Goal: Check status: Check status

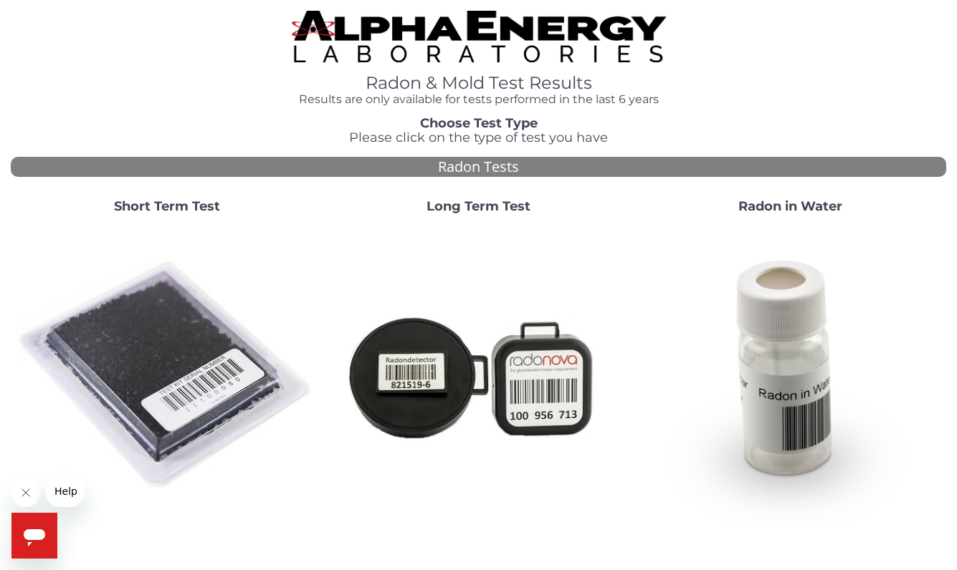
click at [161, 196] on div "Short Term Test" at bounding box center [167, 357] width 312 height 338
click at [163, 204] on strong "Short Term Test" at bounding box center [167, 207] width 106 height 16
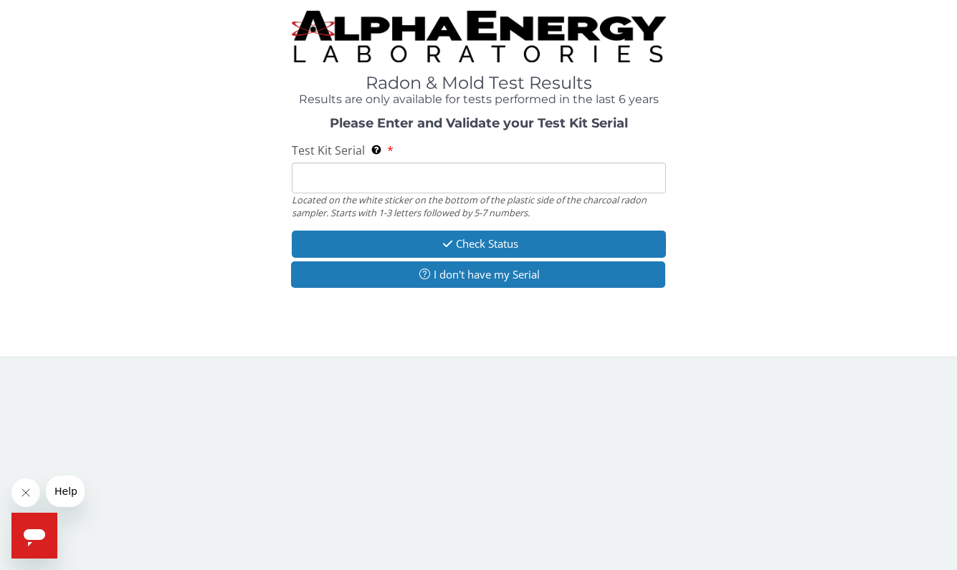
click at [344, 188] on input "Test Kit Serial Located on the white sticker on the bottom of the plastic side …" at bounding box center [479, 178] width 374 height 31
paste input "Your radon report is complete for Test Kit Serial # AA700485. It was sent to th…"
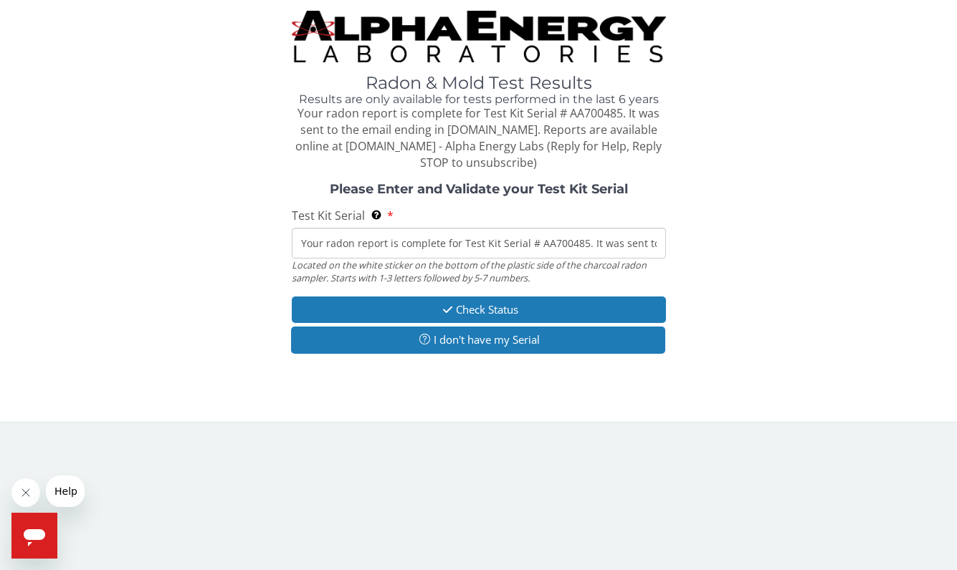
click at [438, 237] on input "Your radon report is complete for Test Kit Serial # AA700485. It was sent to th…" at bounding box center [479, 243] width 374 height 31
paste input "AA700485"
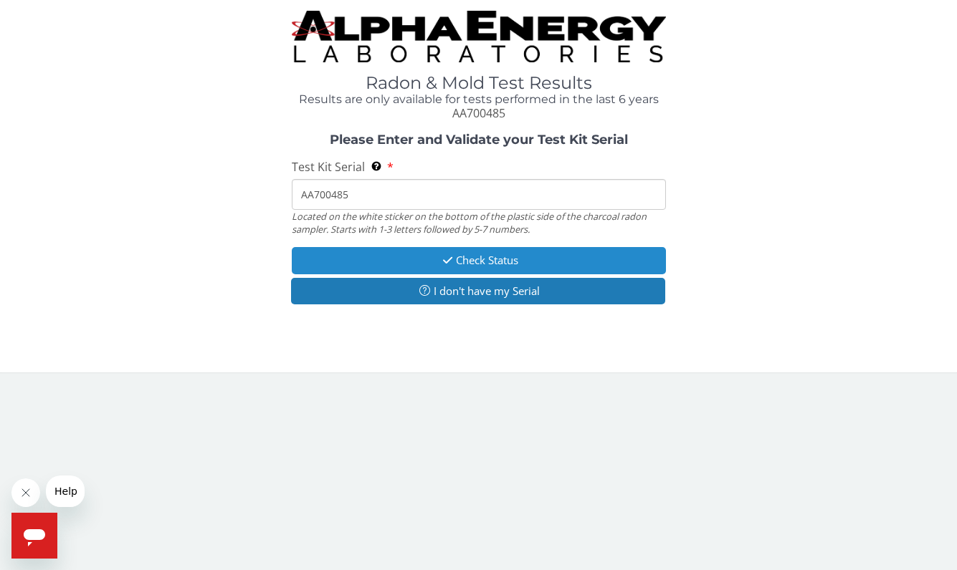
type input "AA700485"
click at [445, 258] on icon "button" at bounding box center [447, 260] width 16 height 11
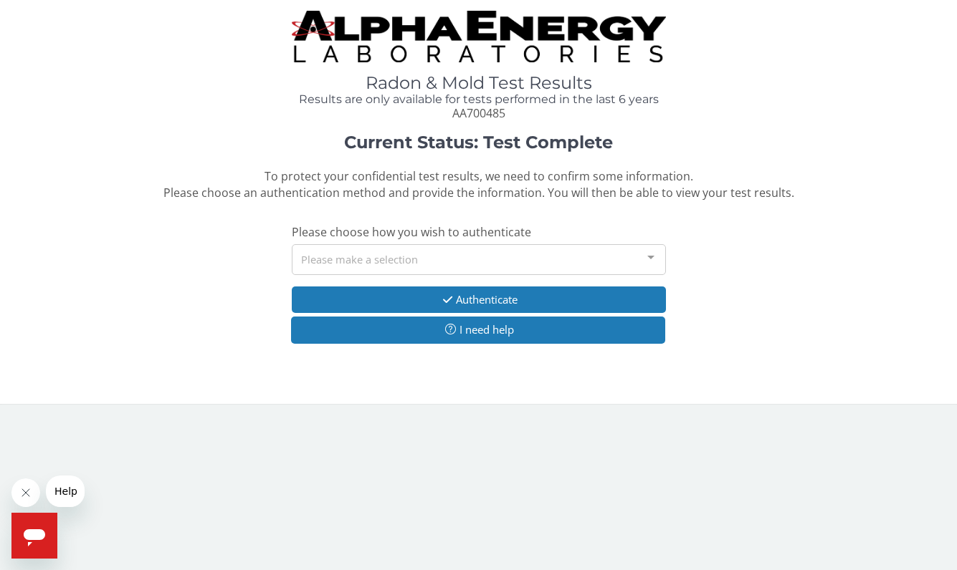
click at [650, 255] on div at bounding box center [650, 258] width 29 height 27
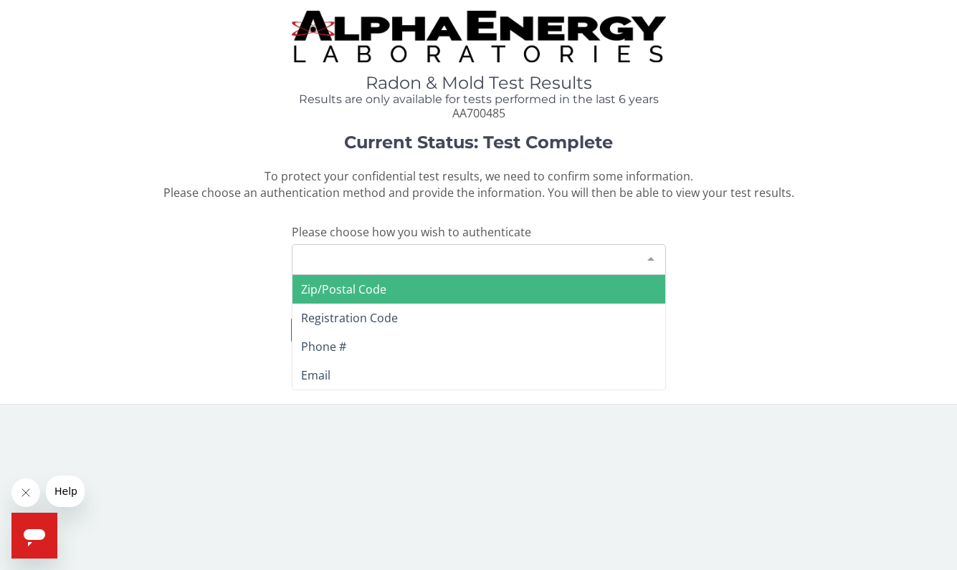
click at [780, 267] on div "Current Status: Test Complete To protect your confidential test results, we nee…" at bounding box center [478, 246] width 935 height 226
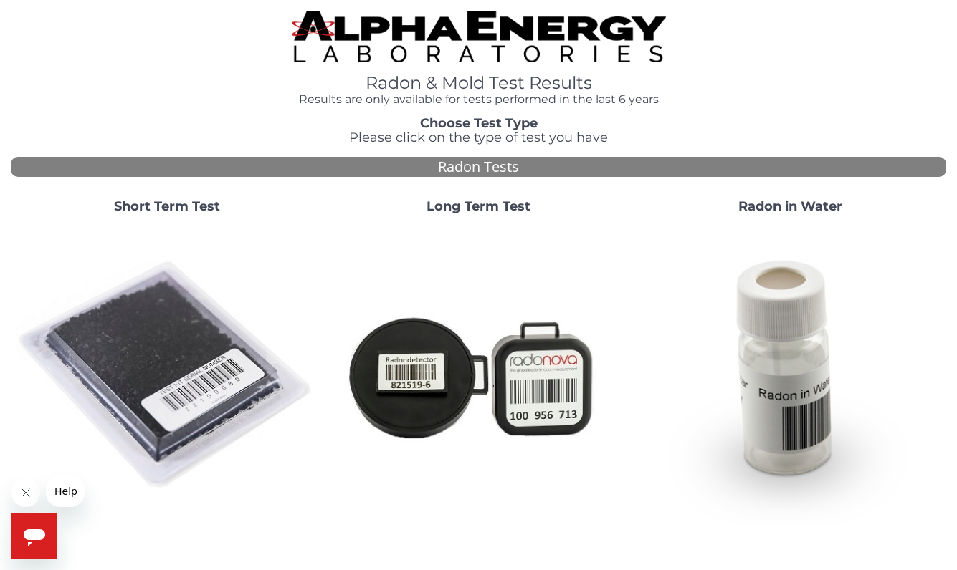
click at [168, 199] on strong "Short Term Test" at bounding box center [167, 207] width 106 height 16
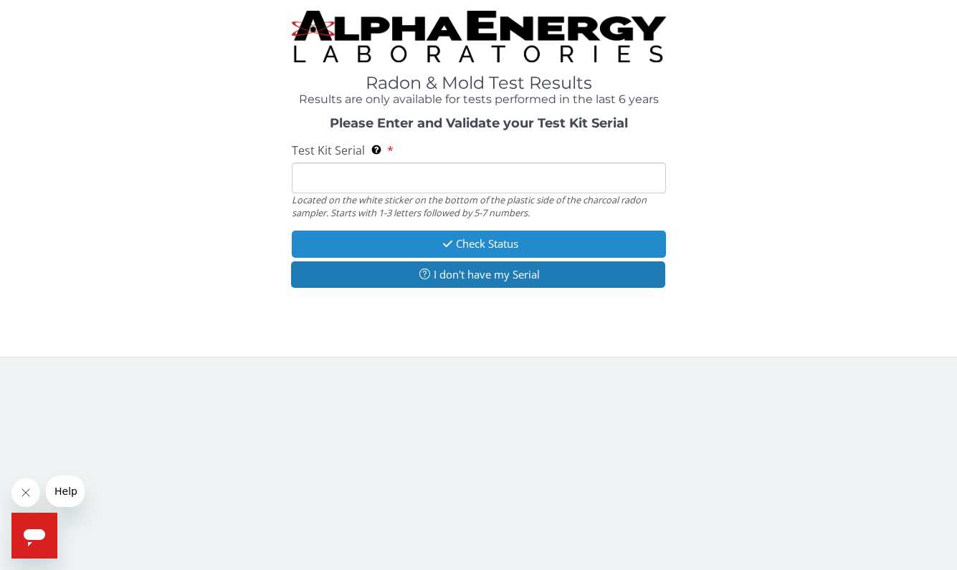
click at [433, 236] on button "Check Status" at bounding box center [479, 244] width 374 height 27
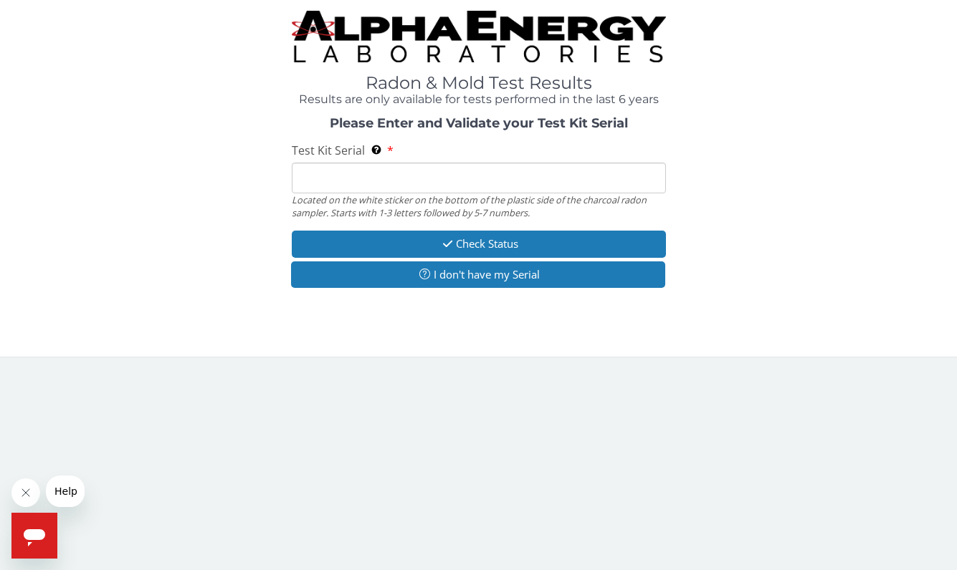
click at [381, 177] on input "Test Kit Serial Located on the white sticker on the bottom of the plastic side …" at bounding box center [479, 178] width 374 height 31
paste input "AA700485"
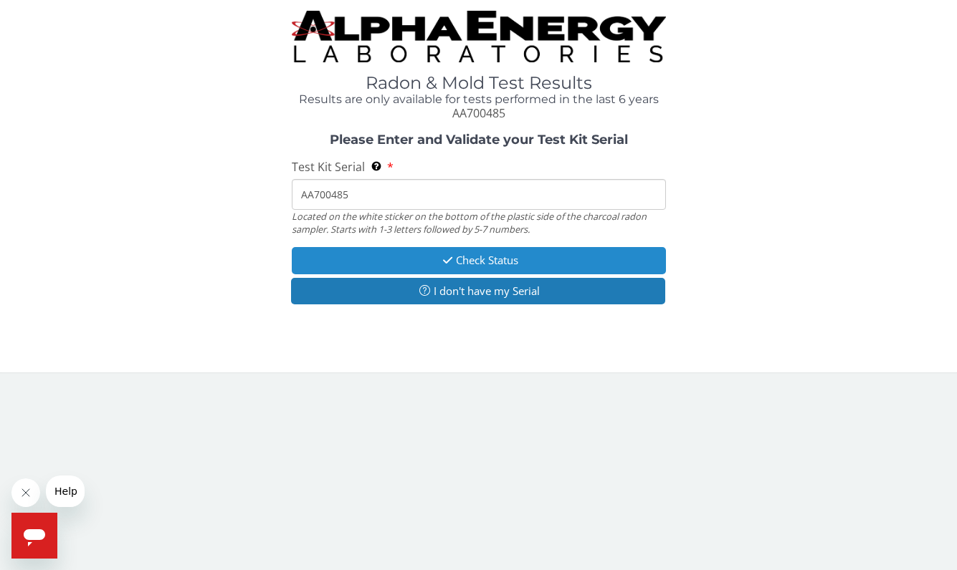
type input "AA700485"
click at [434, 258] on button "Check Status" at bounding box center [479, 260] width 374 height 27
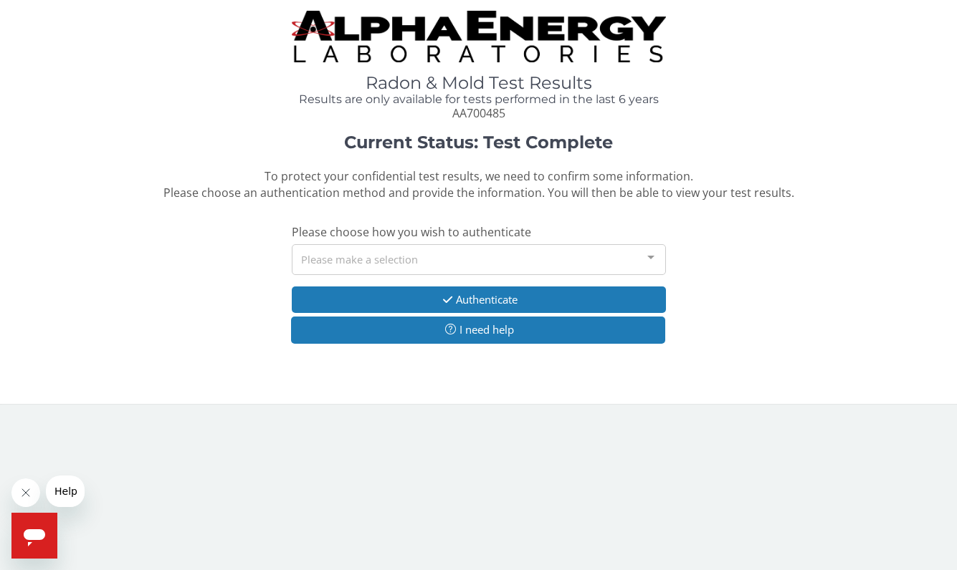
scroll to position [0, 1]
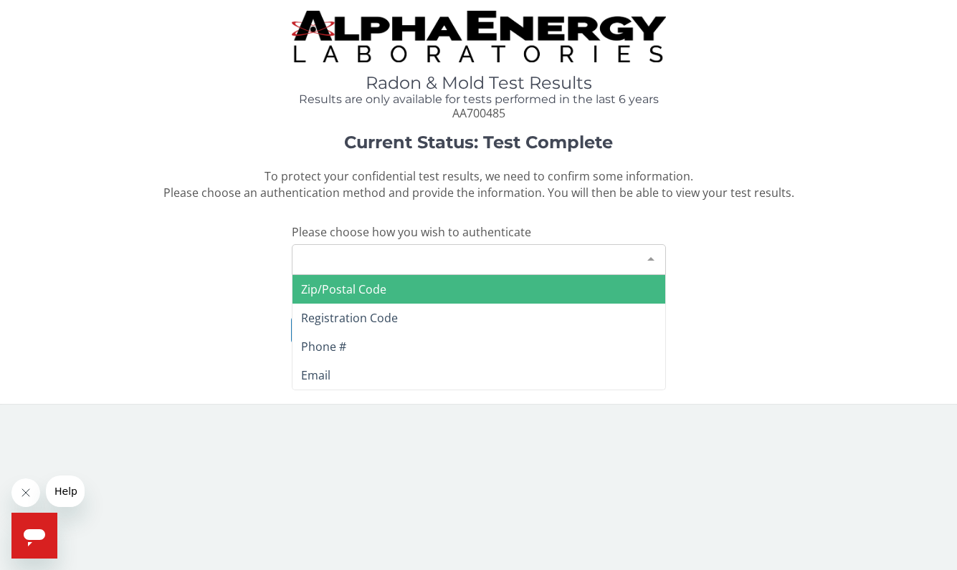
click at [646, 253] on div at bounding box center [650, 258] width 29 height 27
click at [559, 292] on span "Zip/Postal Code" at bounding box center [478, 289] width 373 height 29
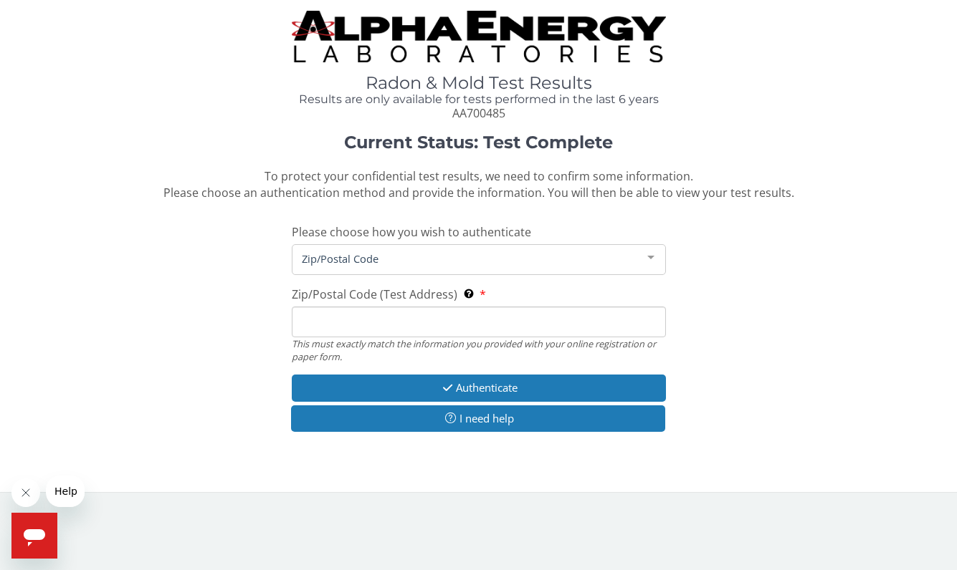
click at [520, 313] on input "Zip/Postal Code (Test Address) This must exactly match the information you prov…" at bounding box center [479, 322] width 374 height 31
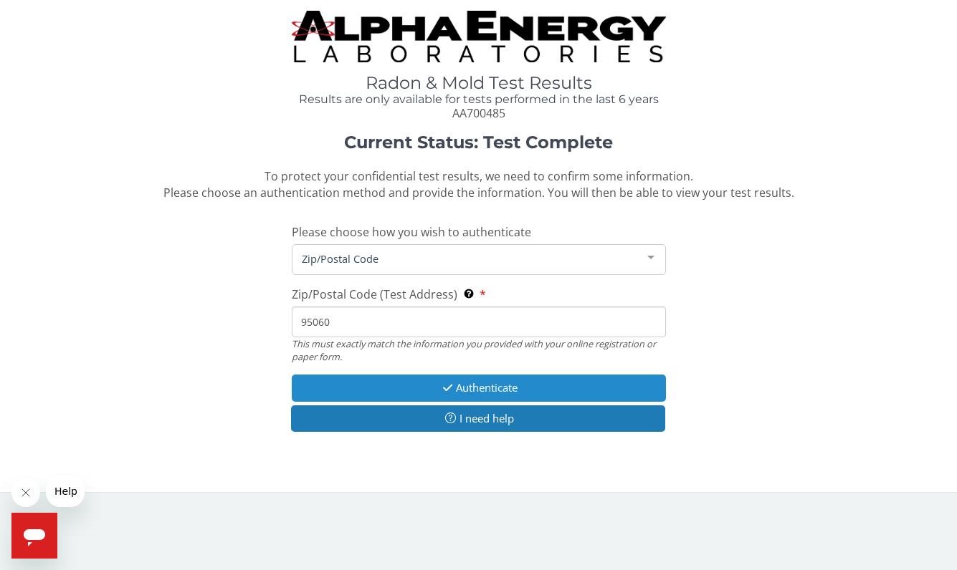
type input "95060"
click at [482, 382] on button "Authenticate" at bounding box center [479, 388] width 374 height 27
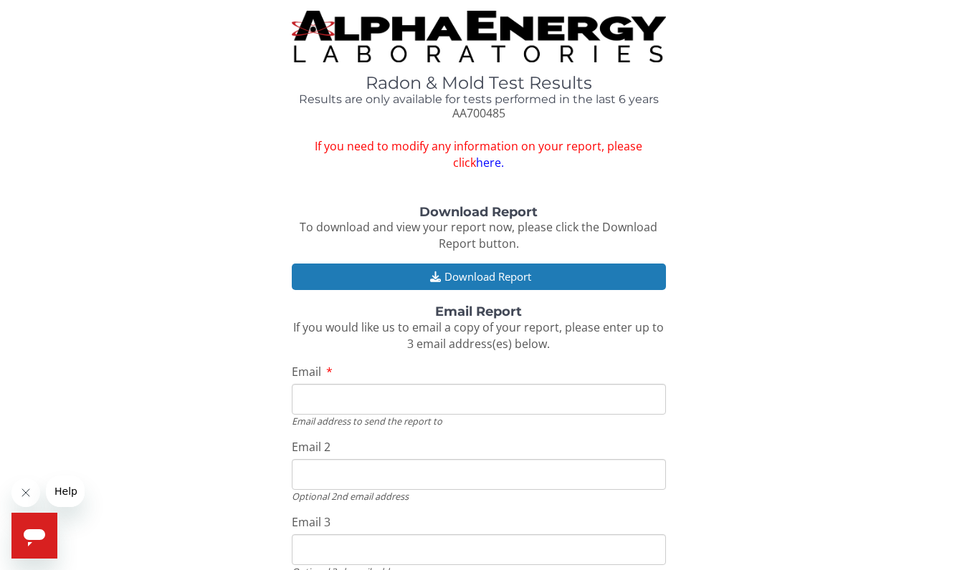
type input "sansobruno@sbcglobal.net"
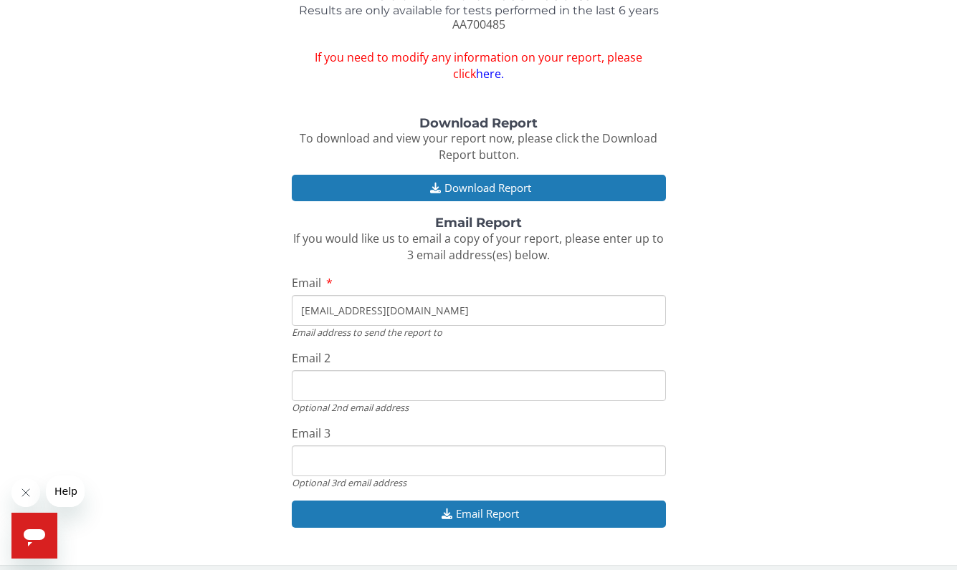
scroll to position [88, 0]
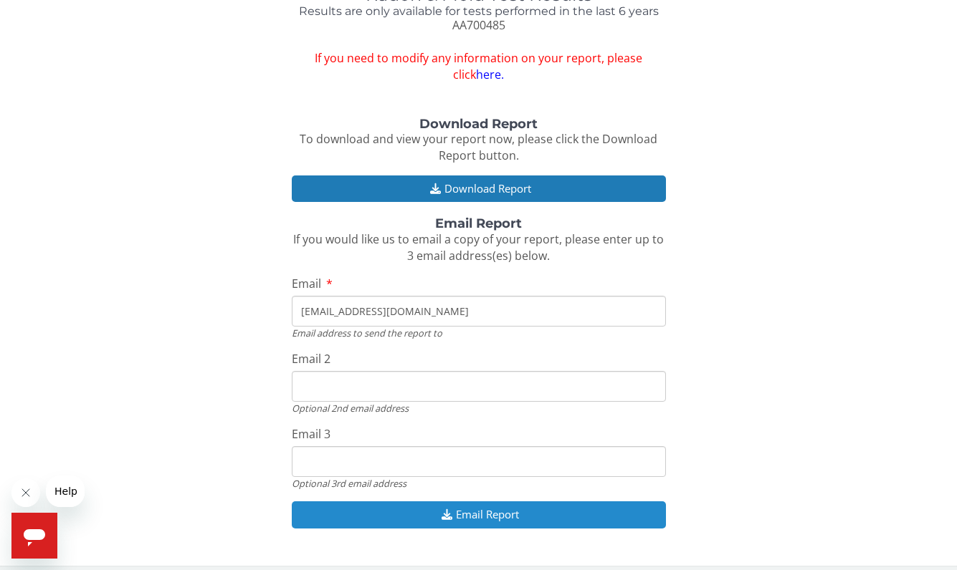
click at [492, 506] on button "Email Report" at bounding box center [479, 515] width 374 height 27
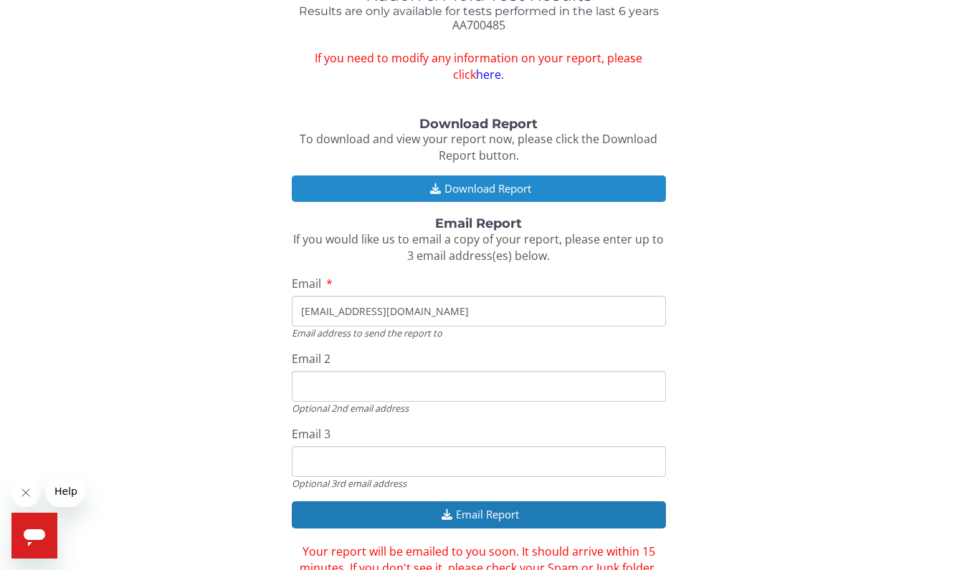
click at [482, 181] on button "Download Report" at bounding box center [479, 189] width 374 height 27
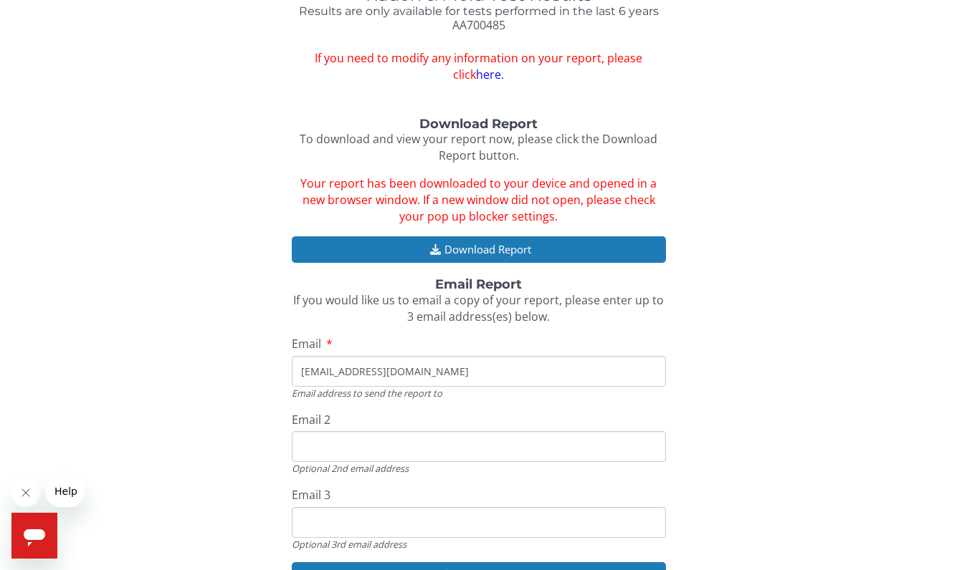
scroll to position [0, 0]
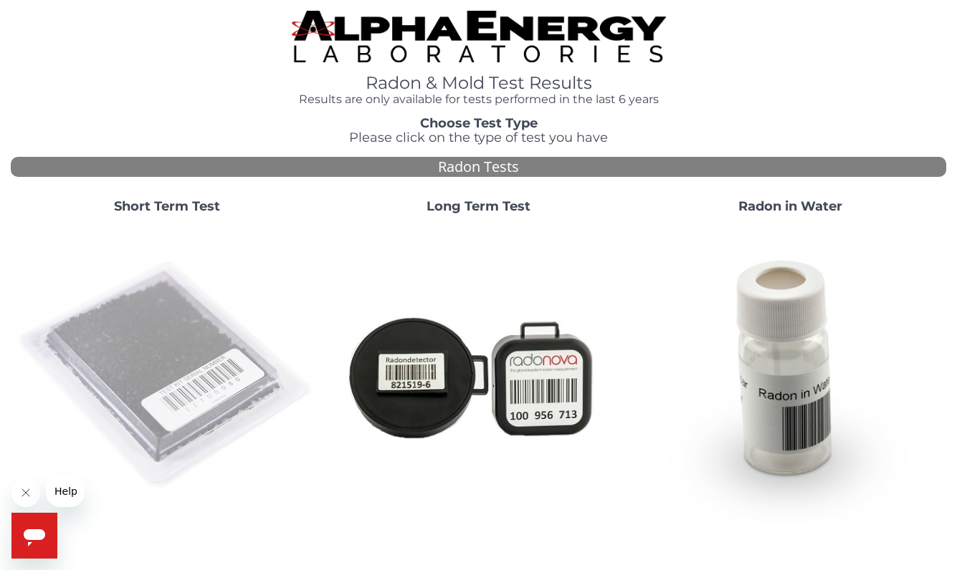
click at [136, 320] on img at bounding box center [166, 376] width 300 height 300
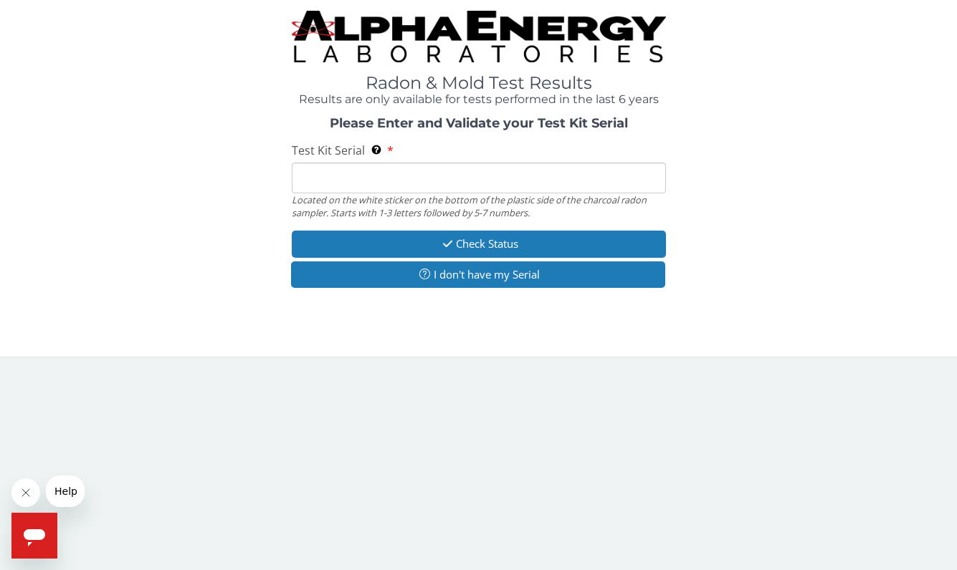
click at [400, 174] on input "Test Kit Serial Located on the white sticker on the bottom of the plastic side …" at bounding box center [479, 178] width 374 height 31
paste input "AA752114"
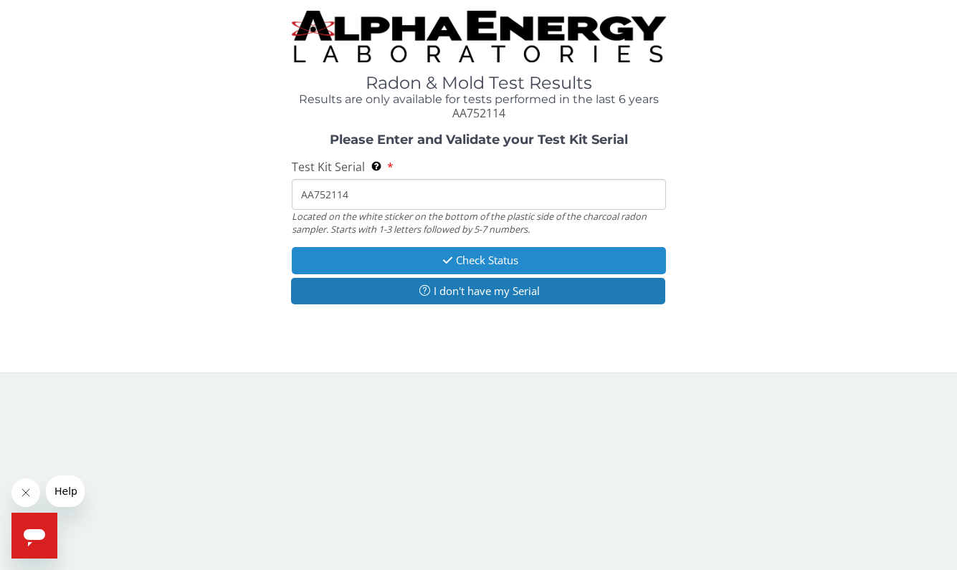
type input "AA752114"
click at [426, 252] on button "Check Status" at bounding box center [479, 260] width 374 height 27
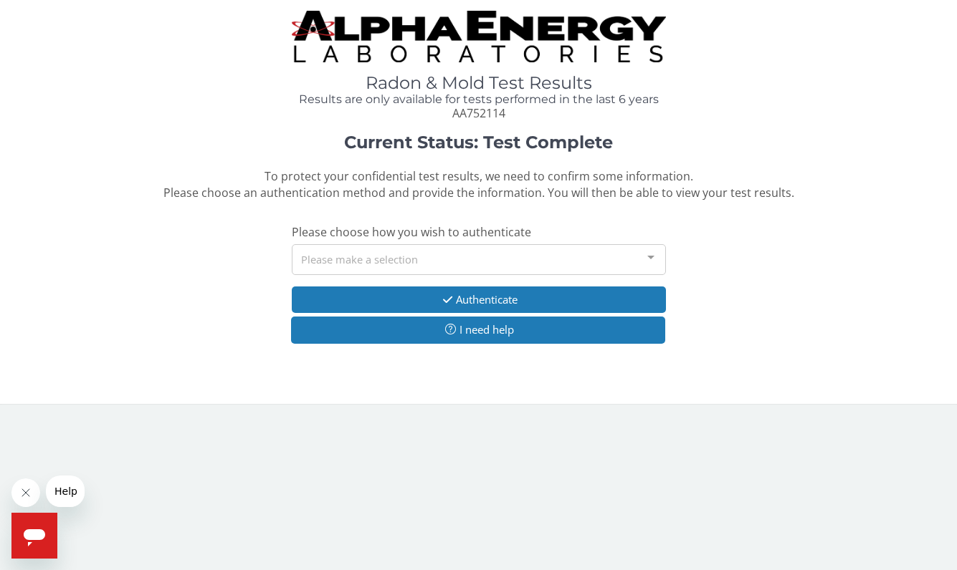
click at [649, 250] on div at bounding box center [650, 258] width 29 height 27
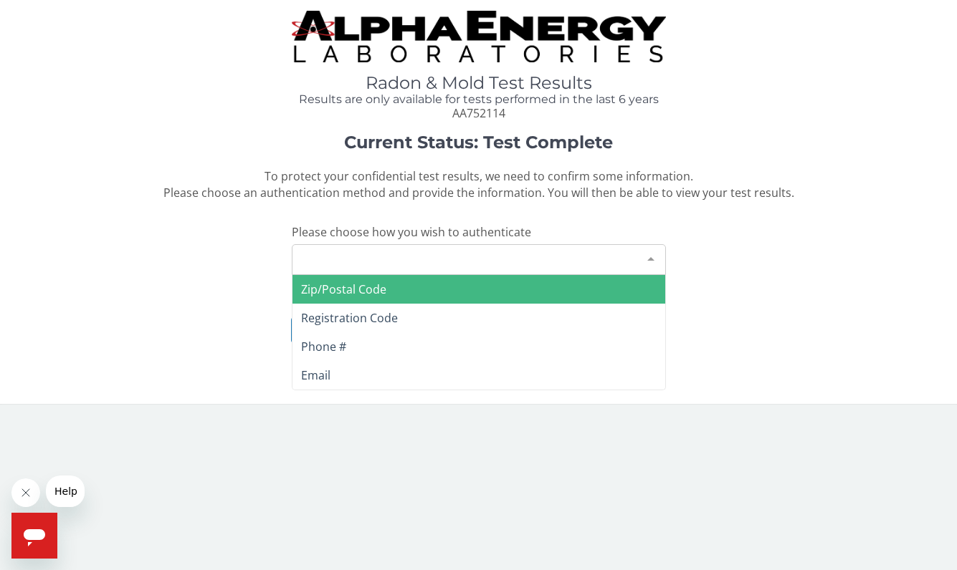
click at [611, 288] on span "Zip/Postal Code" at bounding box center [478, 289] width 373 height 29
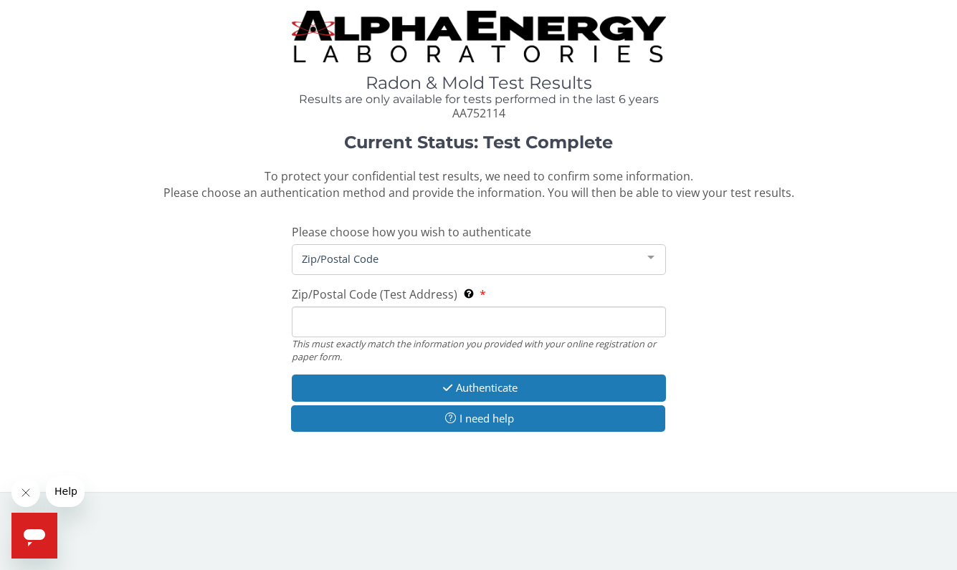
click at [520, 319] on input "Zip/Postal Code (Test Address) This must exactly match the information you prov…" at bounding box center [479, 322] width 374 height 31
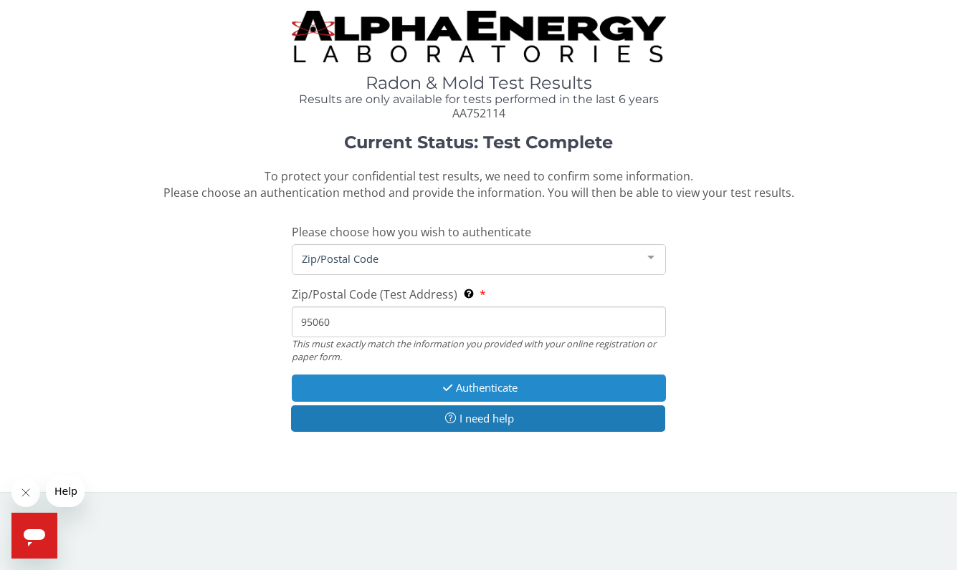
type input "95060"
click at [517, 387] on button "Authenticate" at bounding box center [479, 388] width 374 height 27
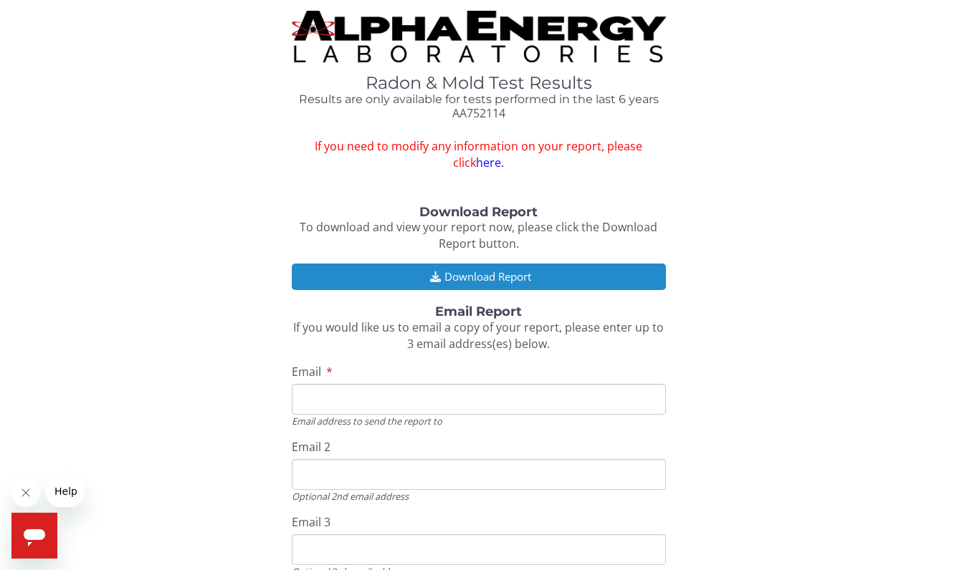
click at [493, 276] on button "Download Report" at bounding box center [479, 277] width 374 height 27
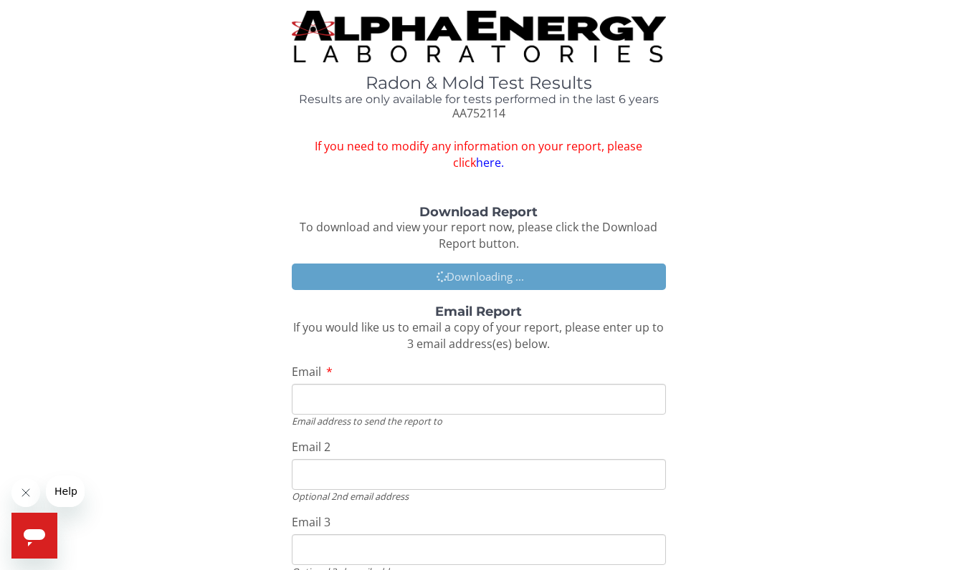
type input "sansobruno@sbcglobal.net"
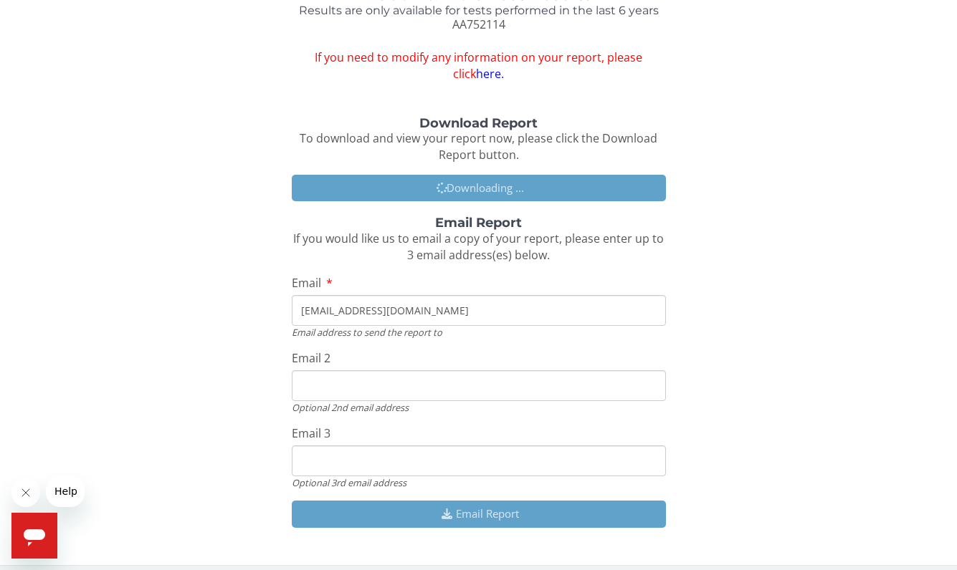
scroll to position [88, 0]
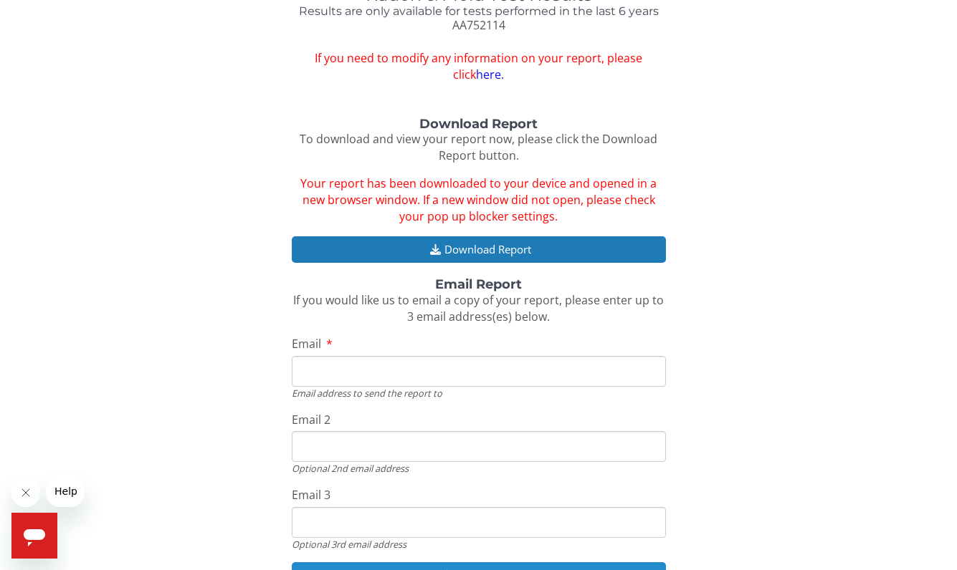
click at [522, 563] on button "Email Report" at bounding box center [479, 576] width 374 height 27
click at [393, 368] on input "Email" at bounding box center [479, 371] width 374 height 31
type input "sansobruno@sbcglobal.net"
click at [477, 563] on button "Email Report" at bounding box center [479, 576] width 374 height 27
